Goal: Check status: Check status

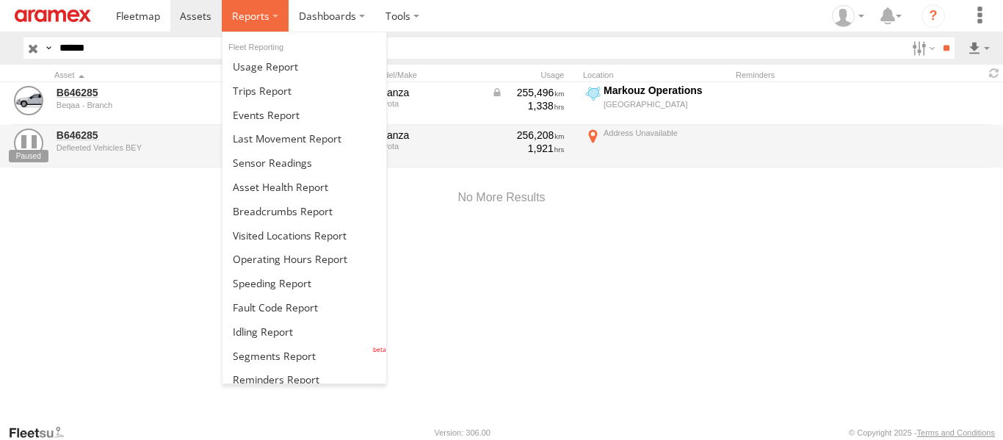
click at [264, 18] on span at bounding box center [250, 16] width 37 height 14
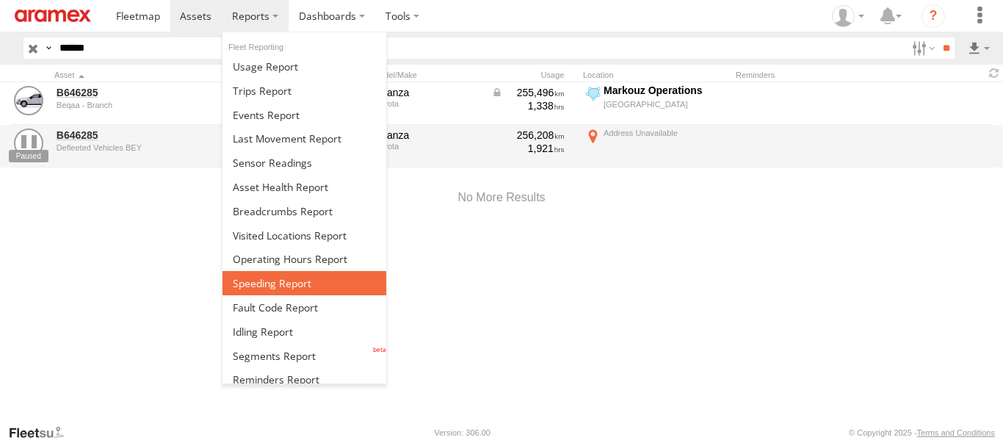
click at [288, 291] on link at bounding box center [304, 283] width 164 height 24
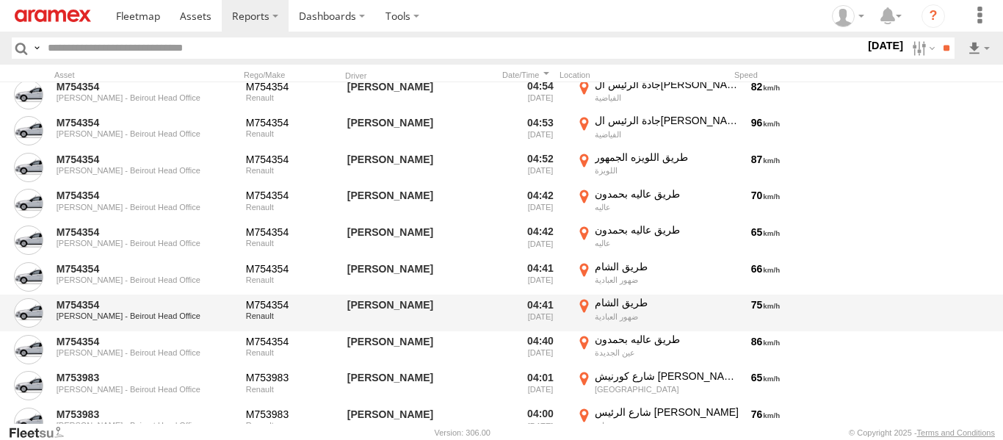
scroll to position [8731, 0]
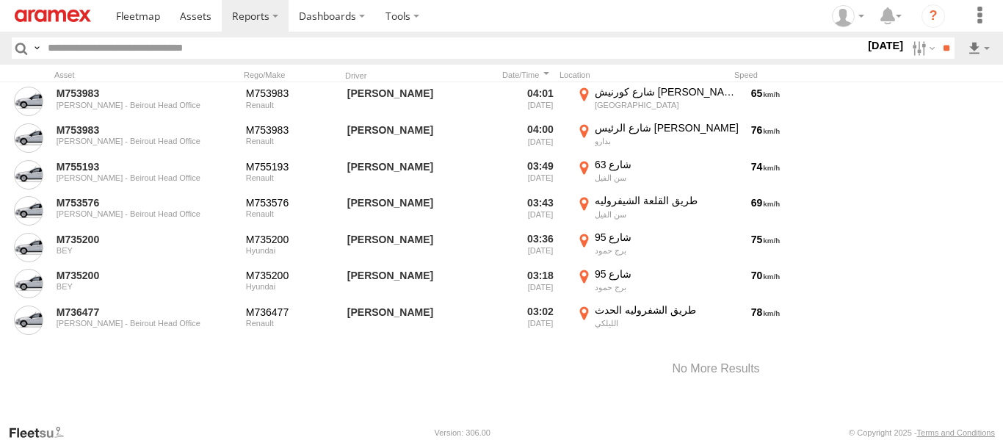
click at [871, 48] on label "[DATE]" at bounding box center [885, 45] width 41 height 16
click at [0, 0] on label at bounding box center [0, 0] width 0 height 0
click at [942, 40] on input "**" at bounding box center [945, 47] width 17 height 21
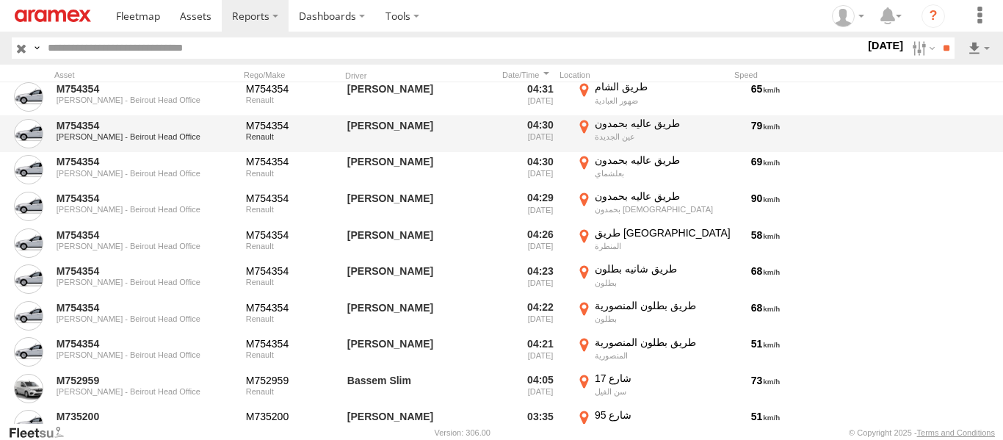
scroll to position [17286, 0]
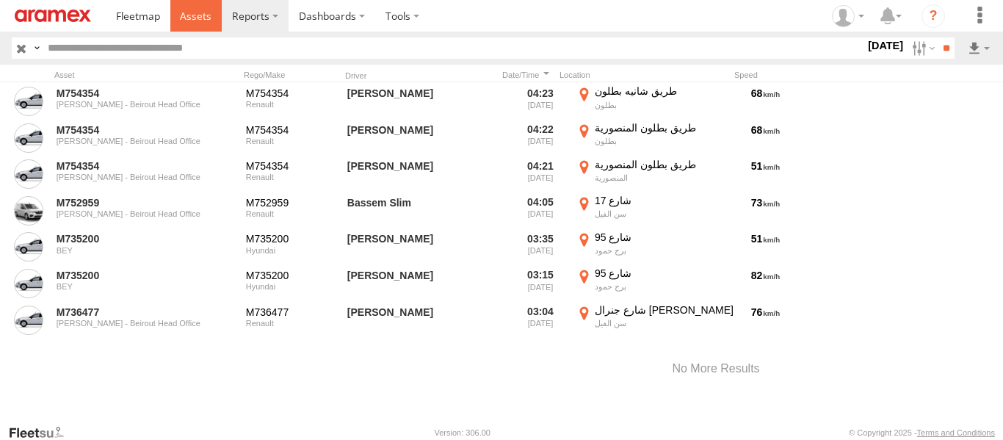
click at [192, 12] on span at bounding box center [196, 16] width 32 height 14
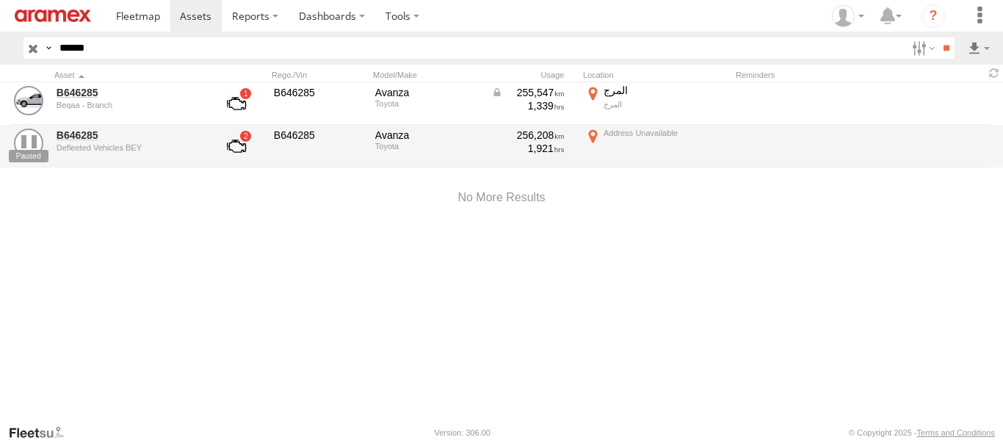
drag, startPoint x: 101, startPoint y: 56, endPoint x: 37, endPoint y: 43, distance: 65.1
click at [37, 43] on div "Search Query Asset ID Asset Label Registration Manufacturer Model VIN Job ID De…" at bounding box center [480, 47] width 914 height 21
